Goal: Information Seeking & Learning: Learn about a topic

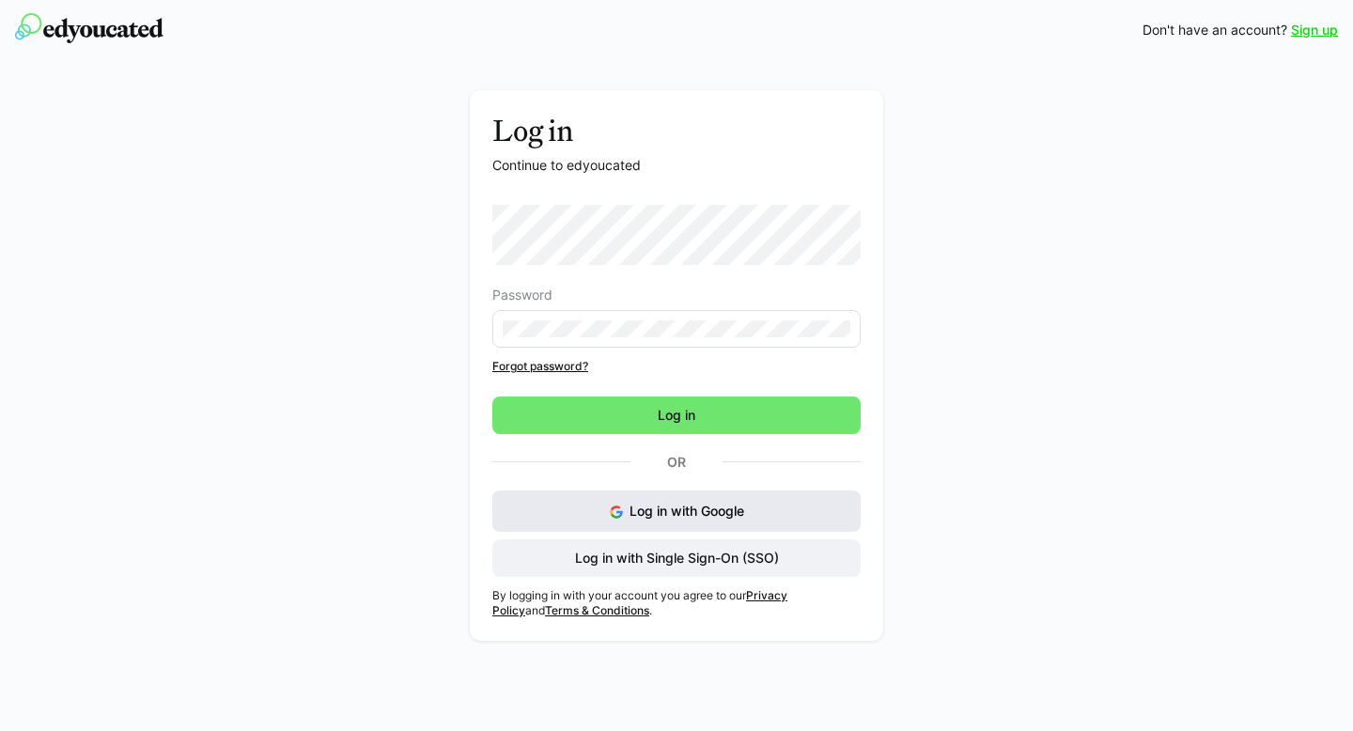
click at [769, 512] on button "Log in with Google" at bounding box center [676, 510] width 368 height 41
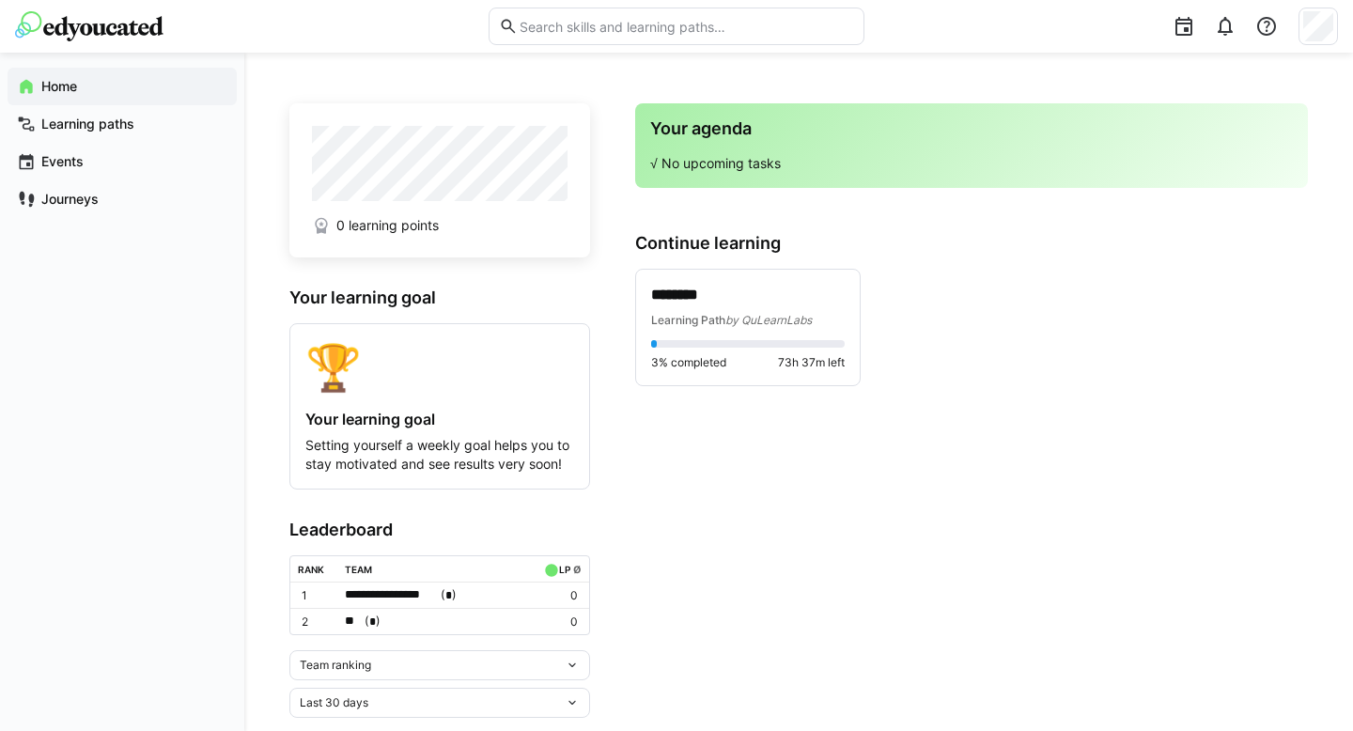
scroll to position [22, 0]
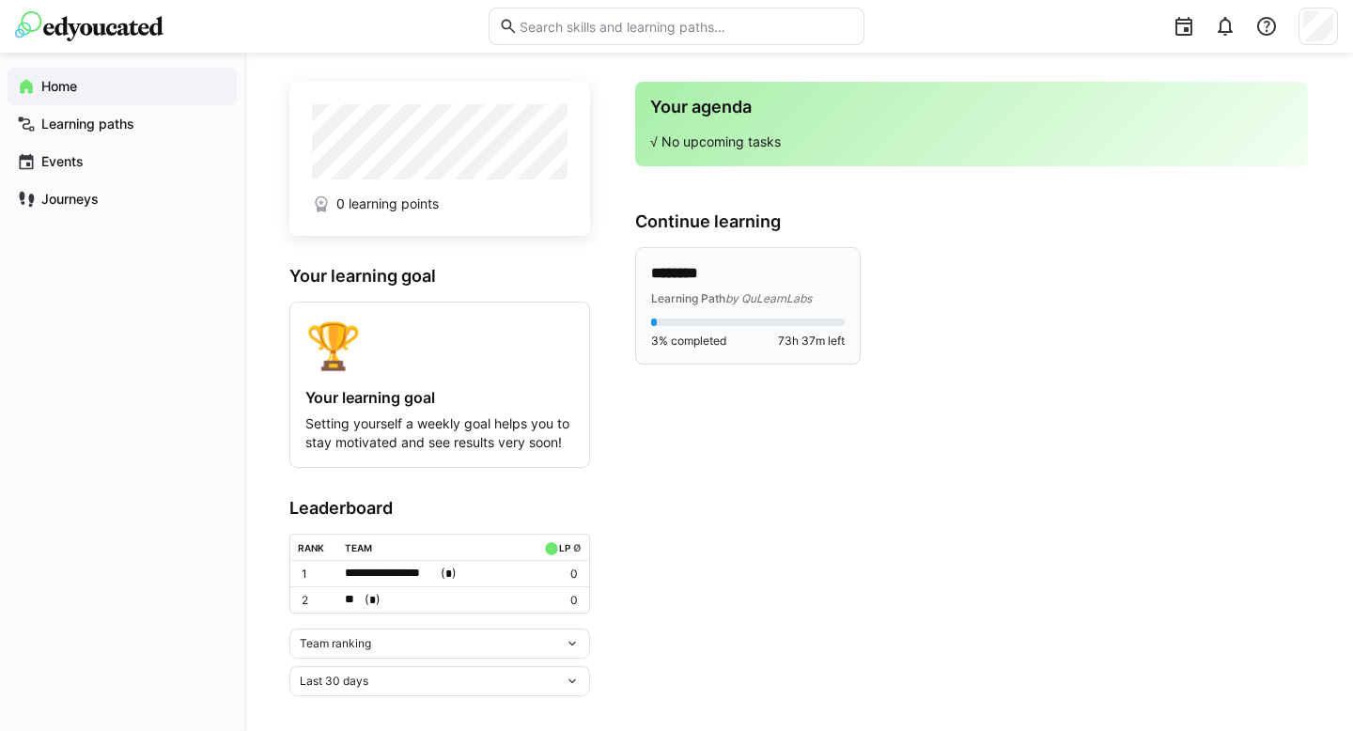
click at [763, 292] on span "by QuLearnLabs" at bounding box center [768, 298] width 86 height 14
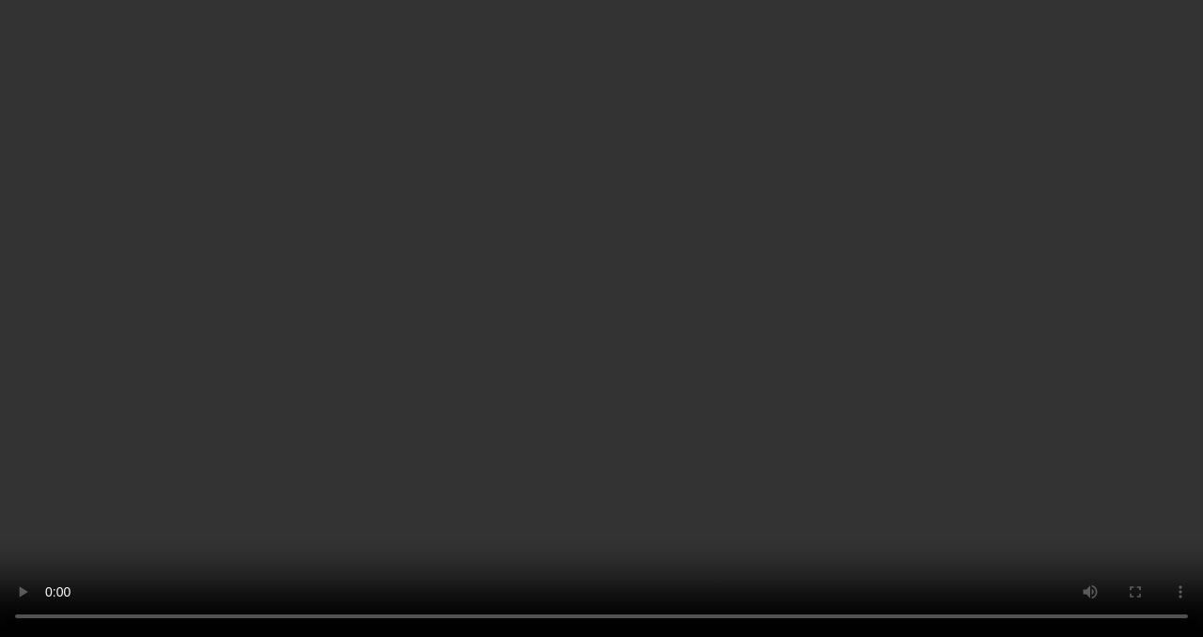
scroll to position [92, 0]
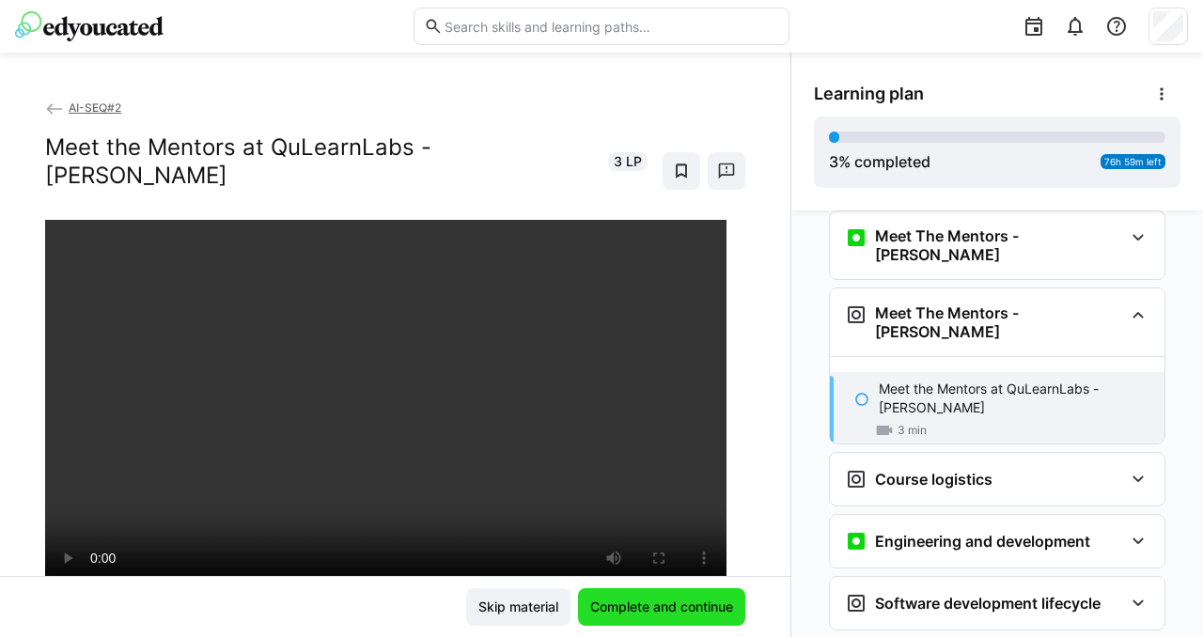
click at [660, 598] on span "Complete and continue" at bounding box center [661, 607] width 148 height 19
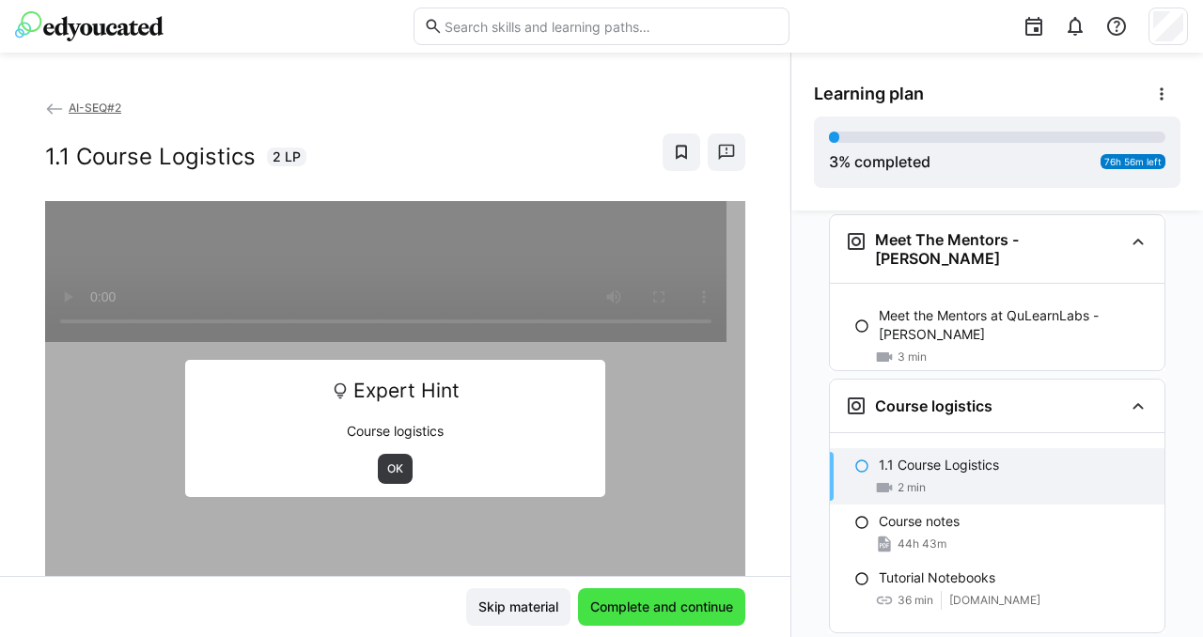
scroll to position [176, 0]
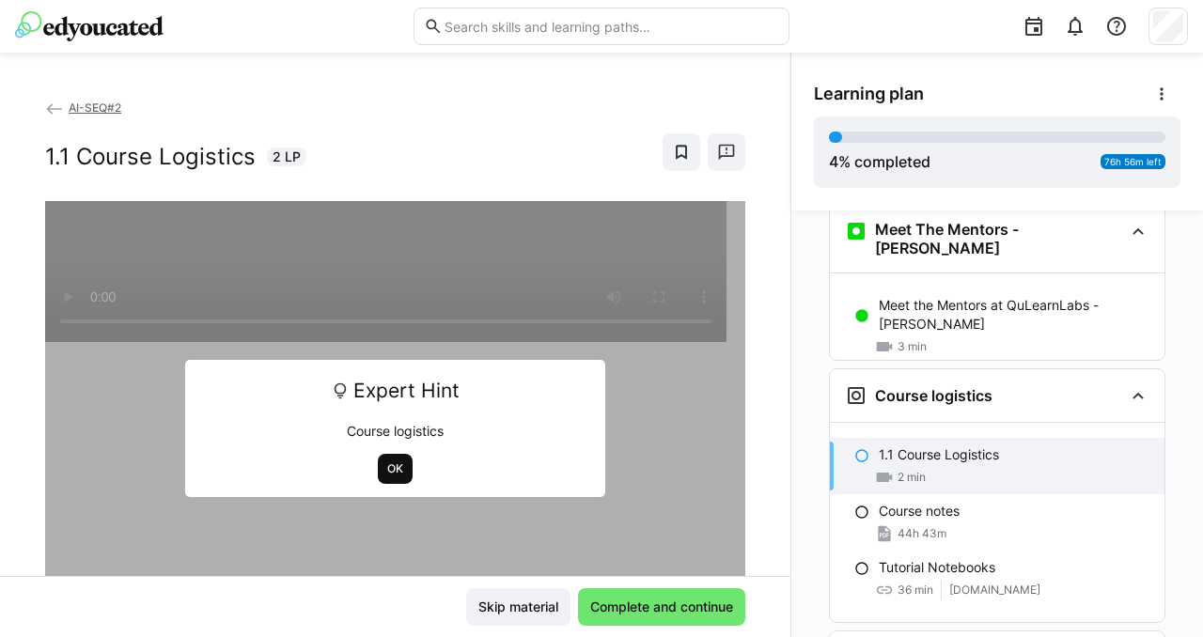
click at [386, 466] on span "OK" at bounding box center [395, 468] width 20 height 15
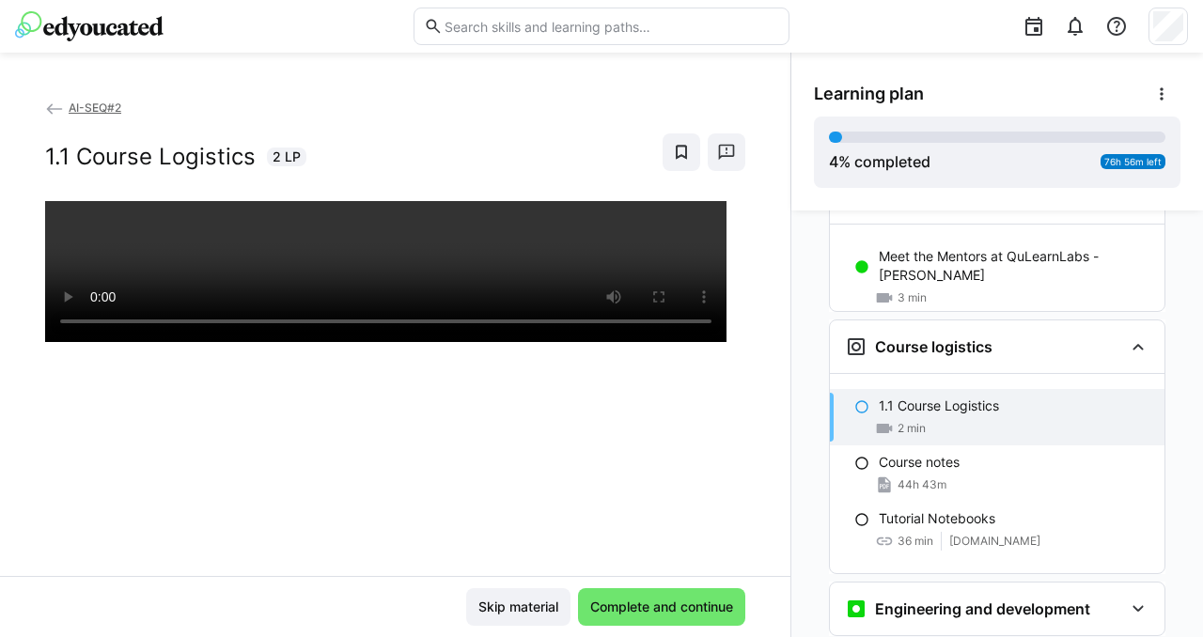
scroll to position [225, 0]
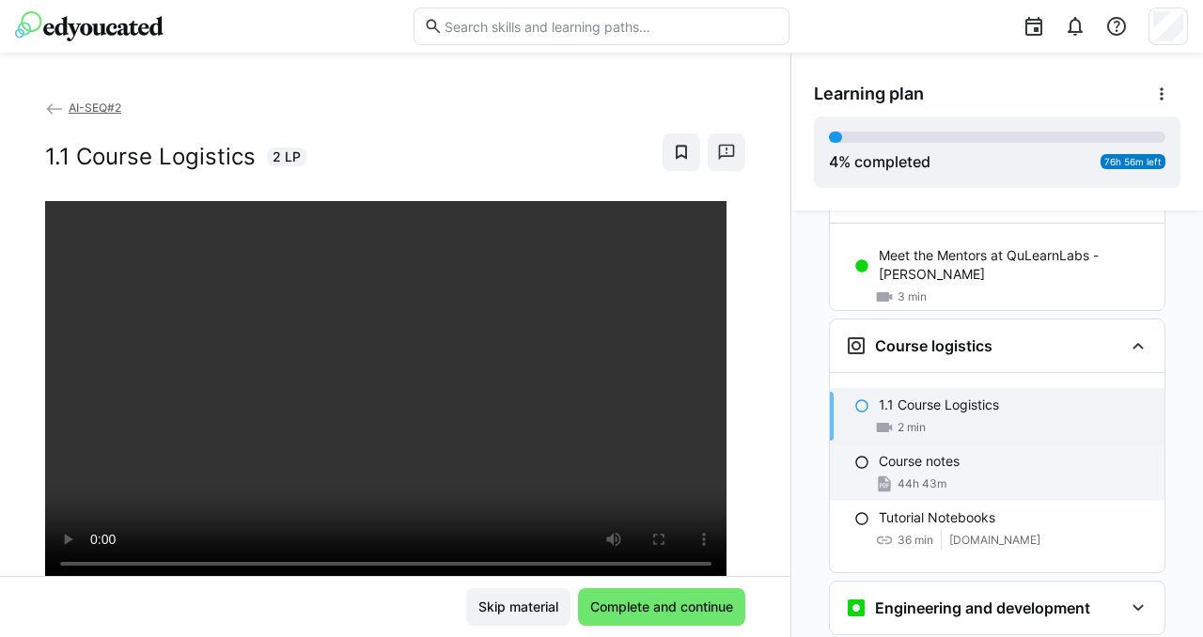
click at [968, 474] on div "44h 43m" at bounding box center [1013, 483] width 271 height 19
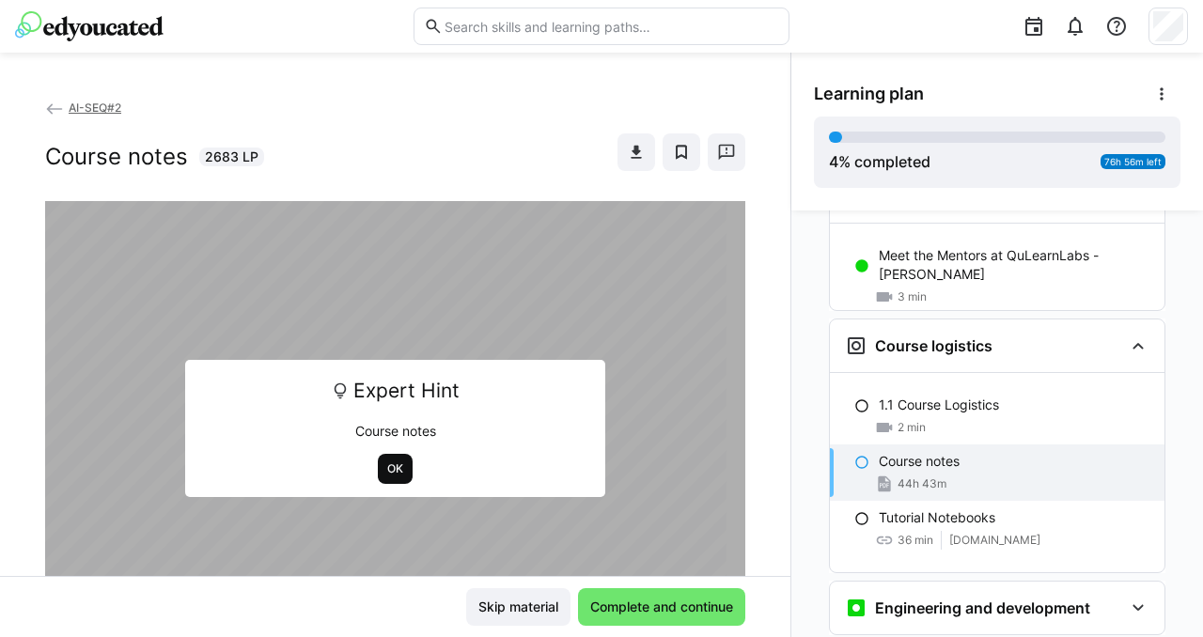
click at [385, 465] on span "OK" at bounding box center [395, 468] width 20 height 15
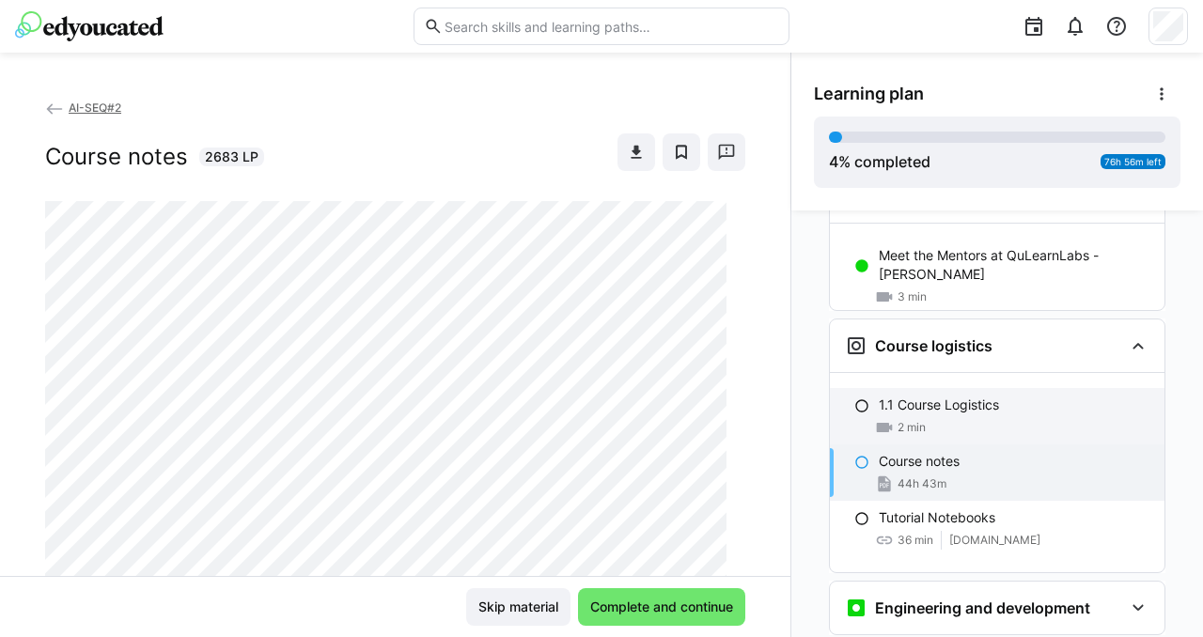
click at [965, 418] on div "2 min" at bounding box center [1013, 427] width 271 height 19
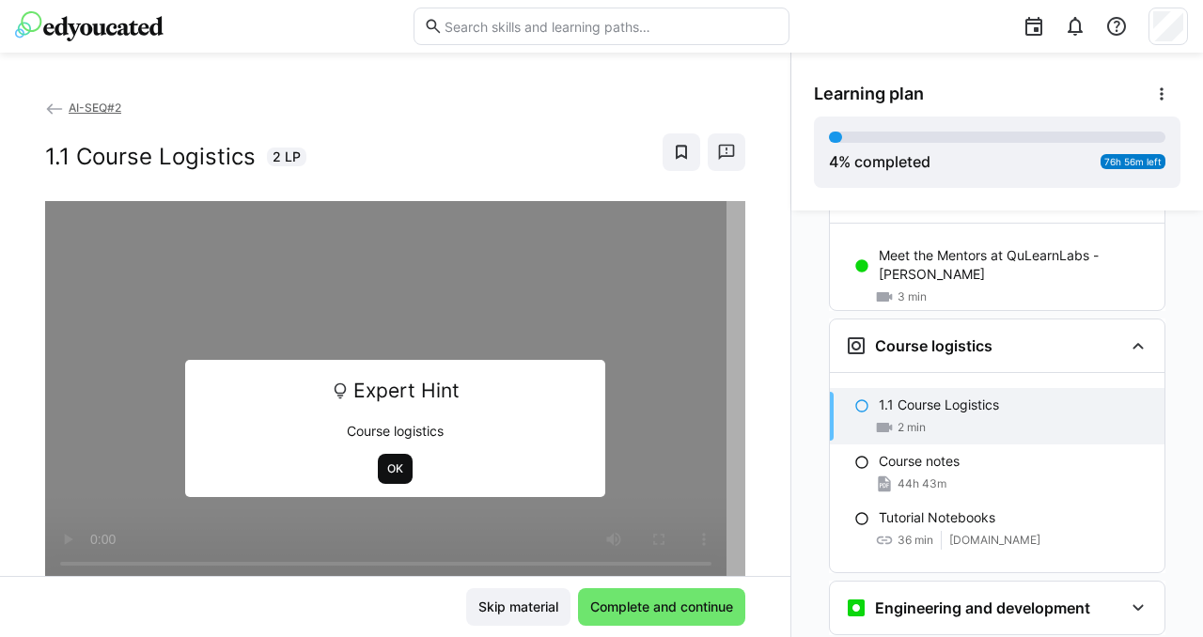
click at [390, 470] on span "OK" at bounding box center [395, 468] width 20 height 15
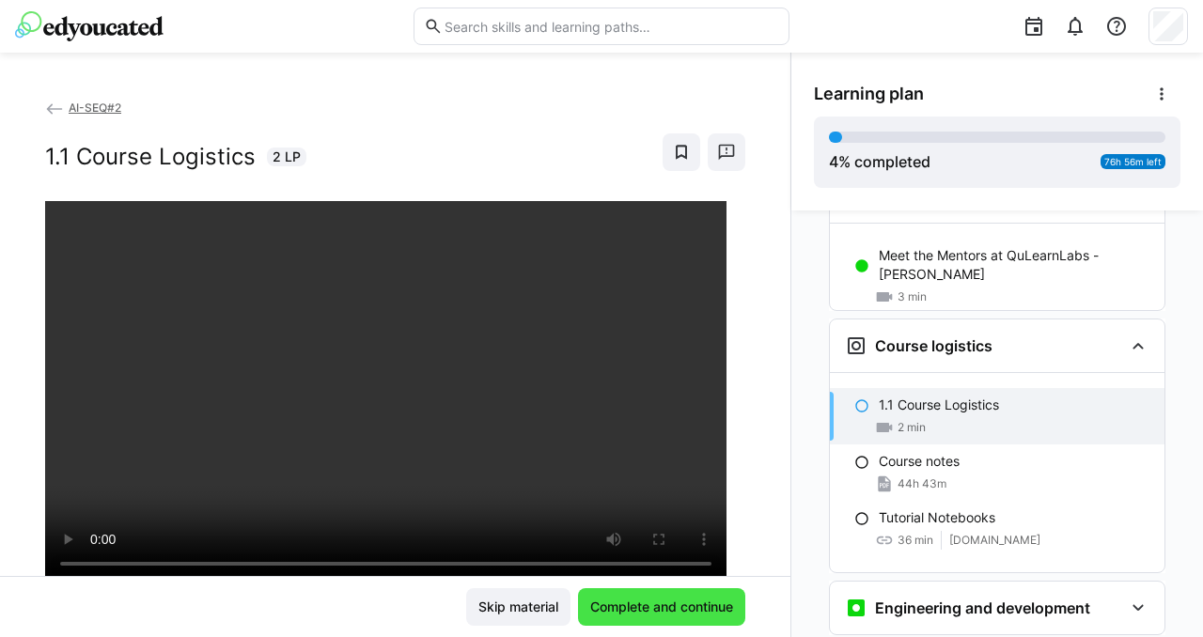
click at [650, 602] on span "Complete and continue" at bounding box center [661, 607] width 148 height 19
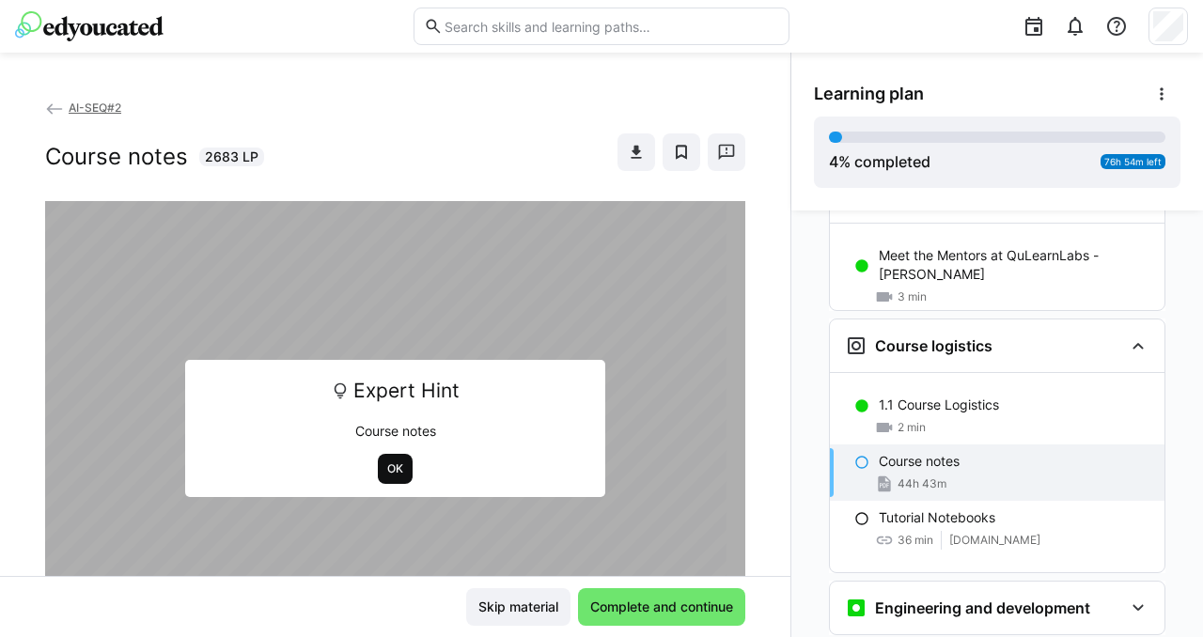
click at [378, 469] on span "OK" at bounding box center [395, 469] width 35 height 30
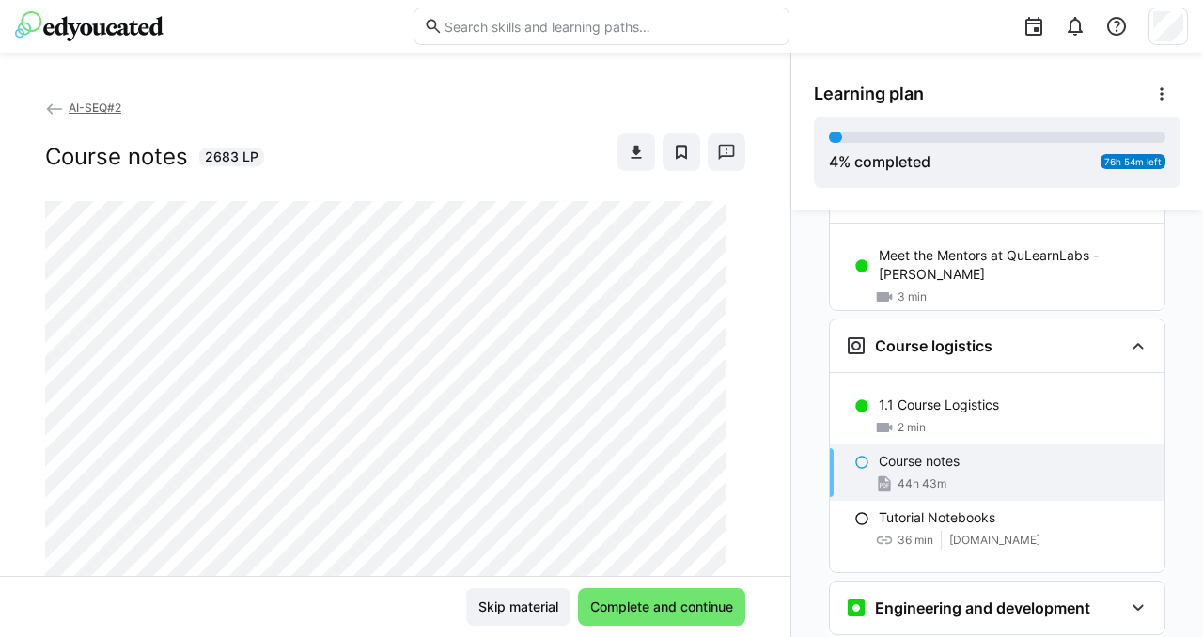
click at [935, 444] on div "Course notes 44h 43m" at bounding box center [997, 472] width 334 height 56
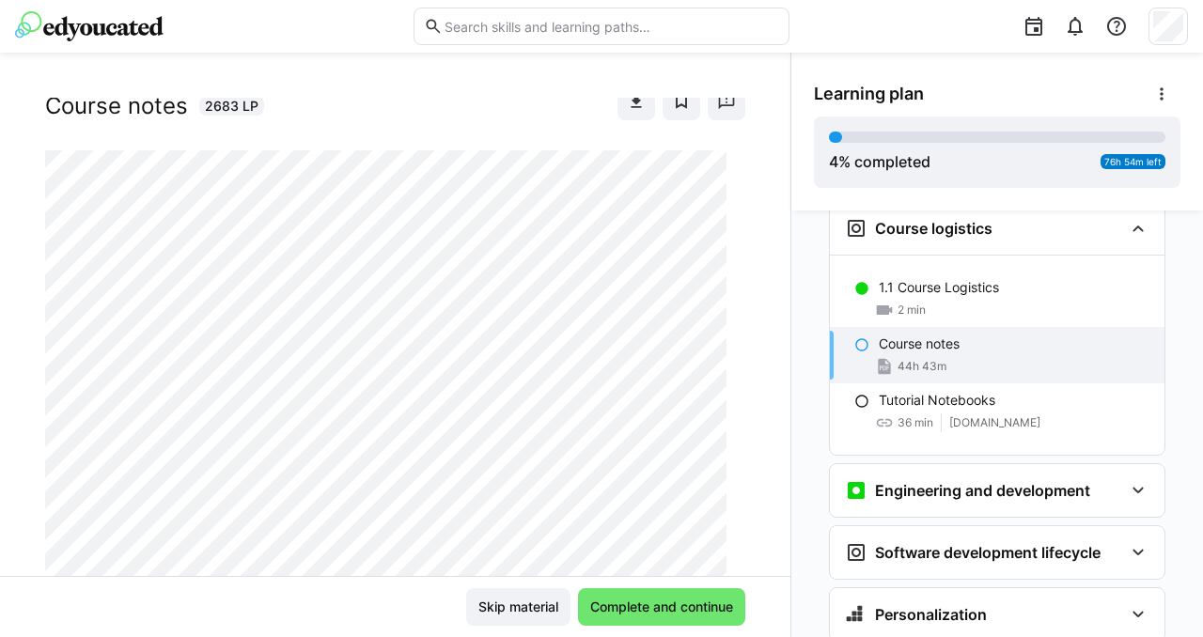
scroll to position [376, 0]
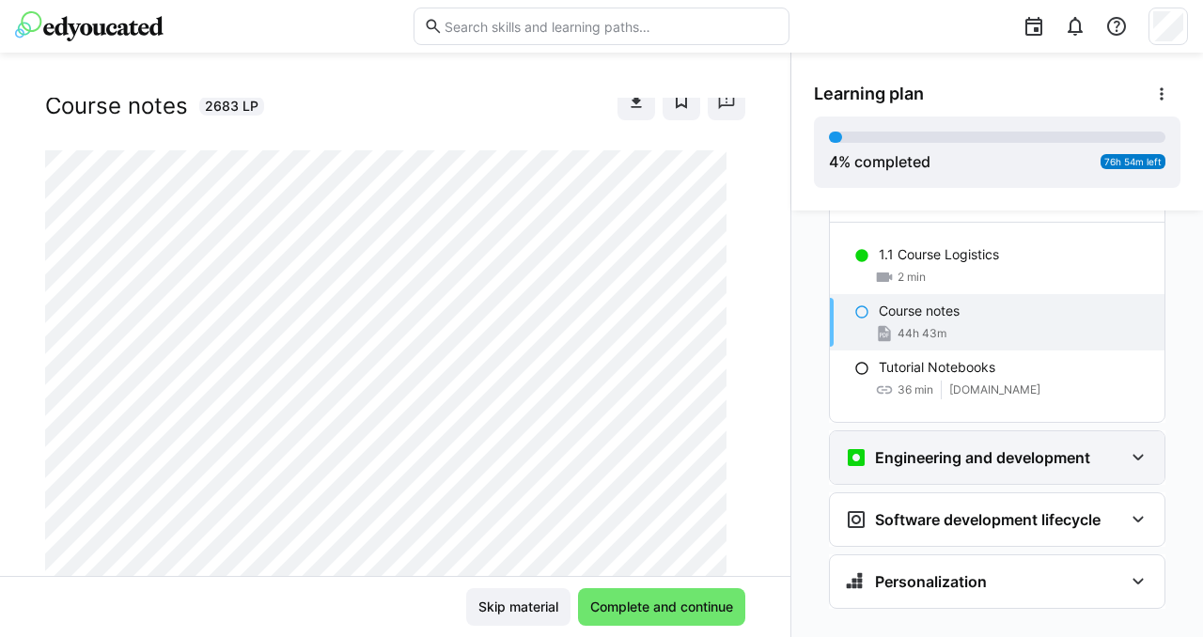
click at [945, 446] on div "Engineering and development" at bounding box center [967, 457] width 245 height 23
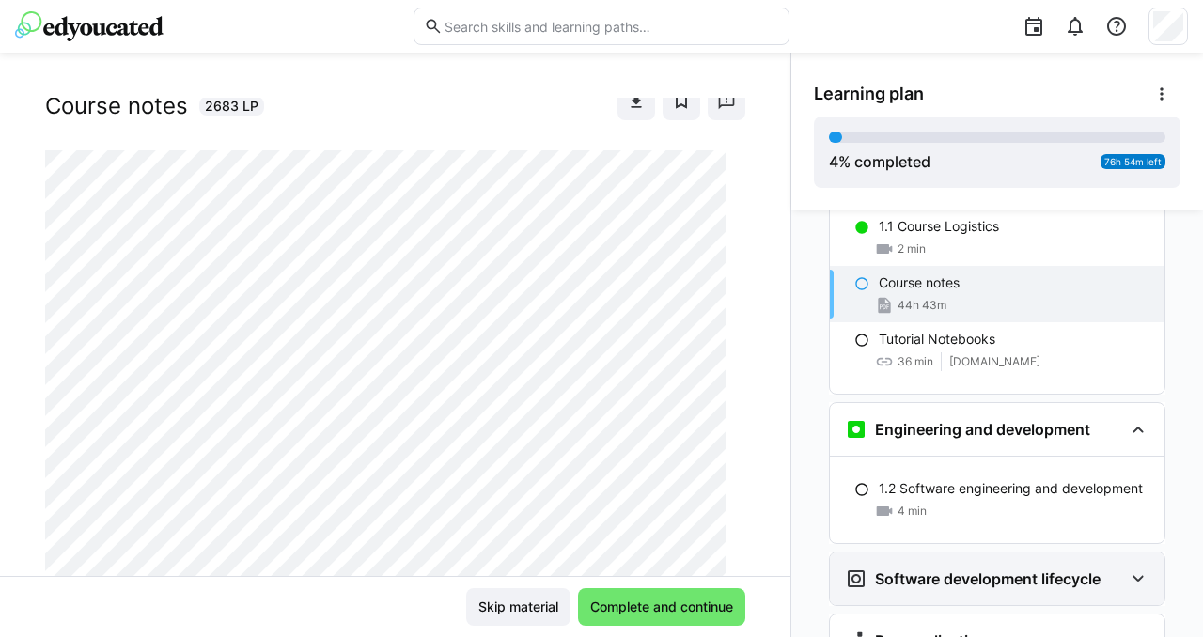
scroll to position [463, 0]
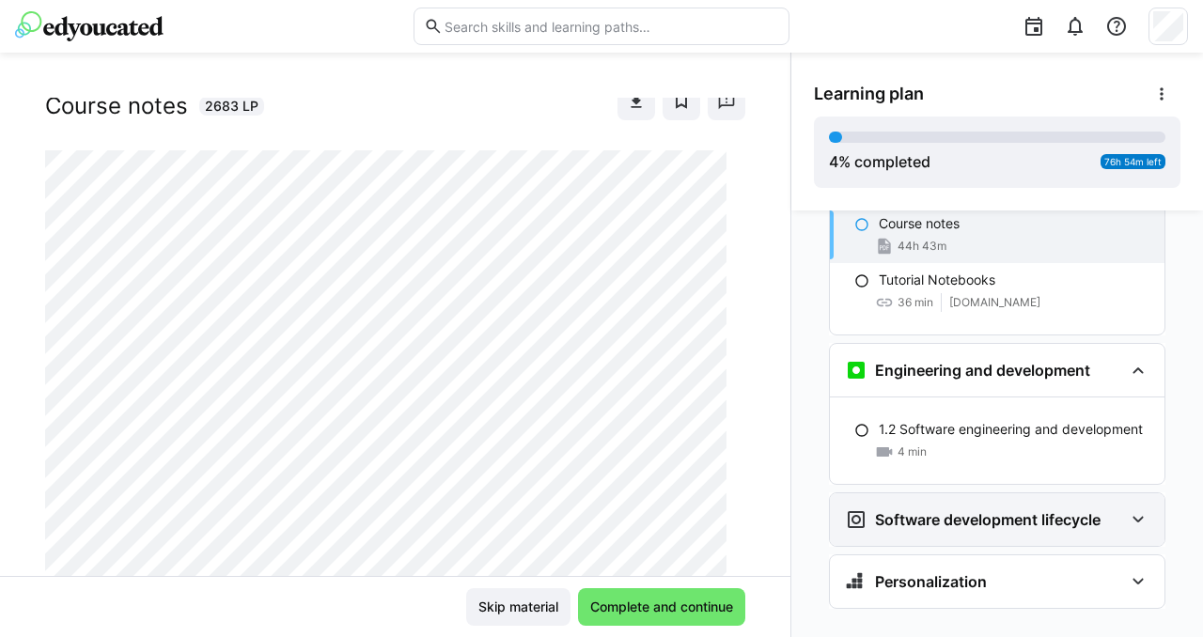
click at [1020, 510] on h3 "Software development lifecycle" at bounding box center [987, 519] width 225 height 19
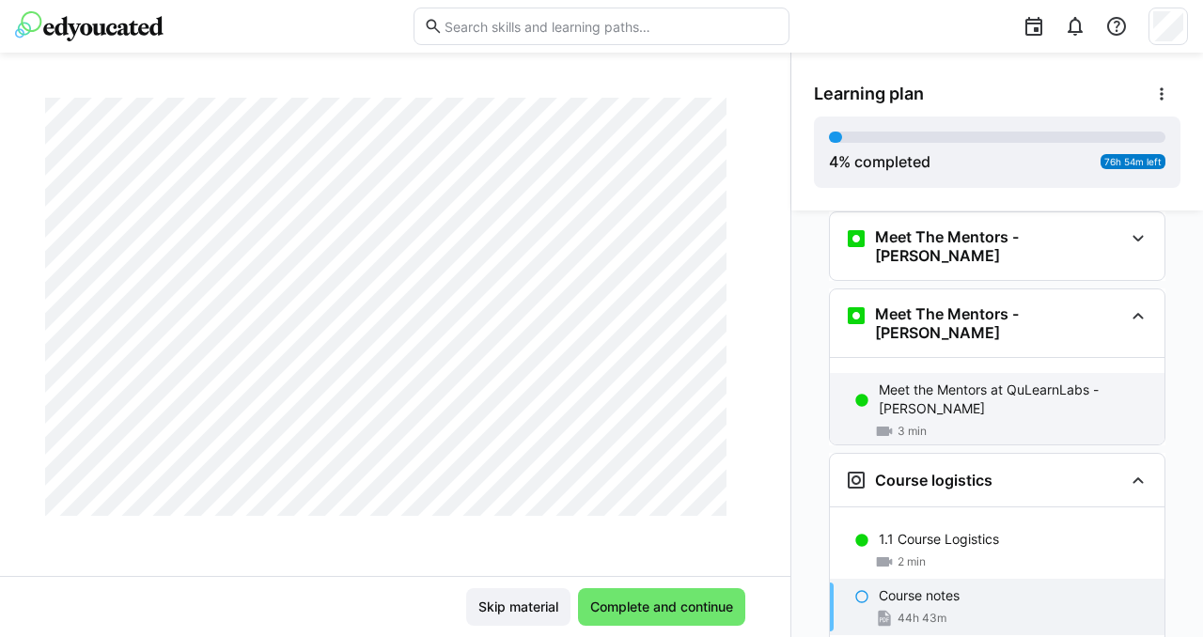
scroll to position [0, 0]
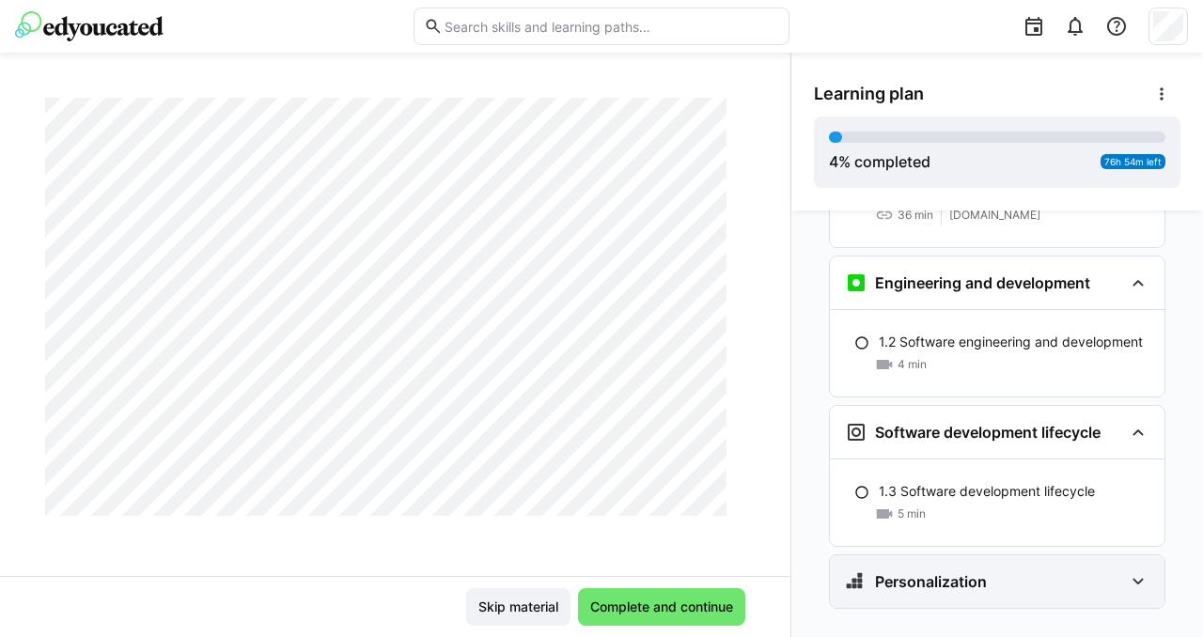
click at [939, 572] on h3 "Personalization" at bounding box center [931, 581] width 112 height 19
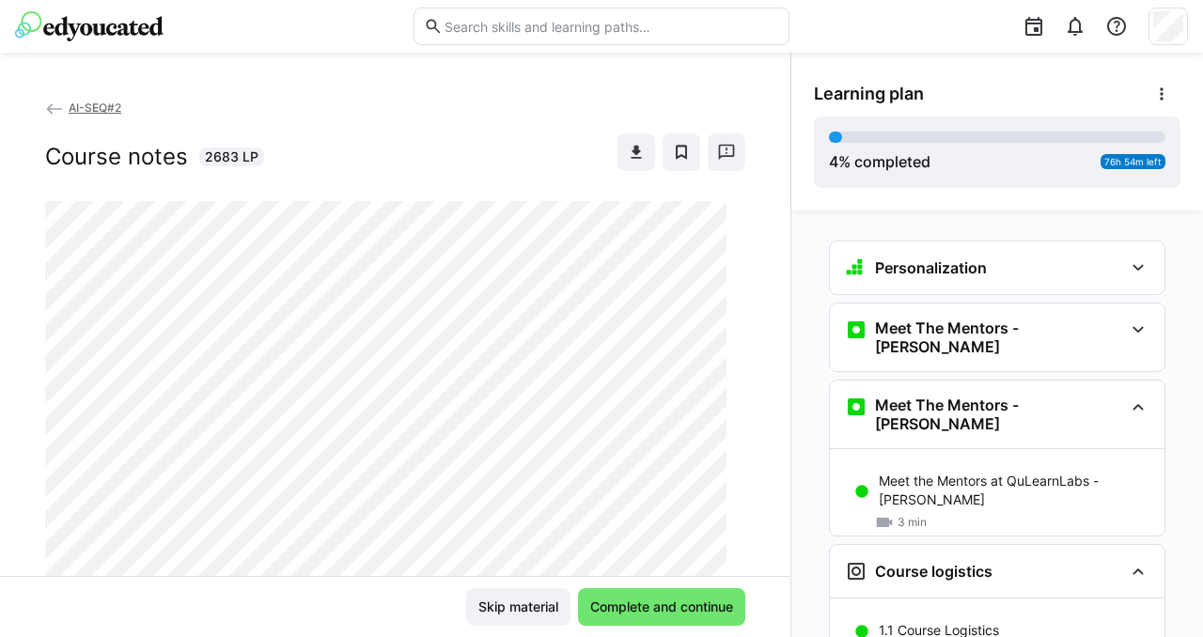
click at [617, 133] on app-download-button at bounding box center [636, 152] width 38 height 38
click at [627, 145] on eds-icon at bounding box center [636, 152] width 19 height 19
